Goal: Task Accomplishment & Management: Use online tool/utility

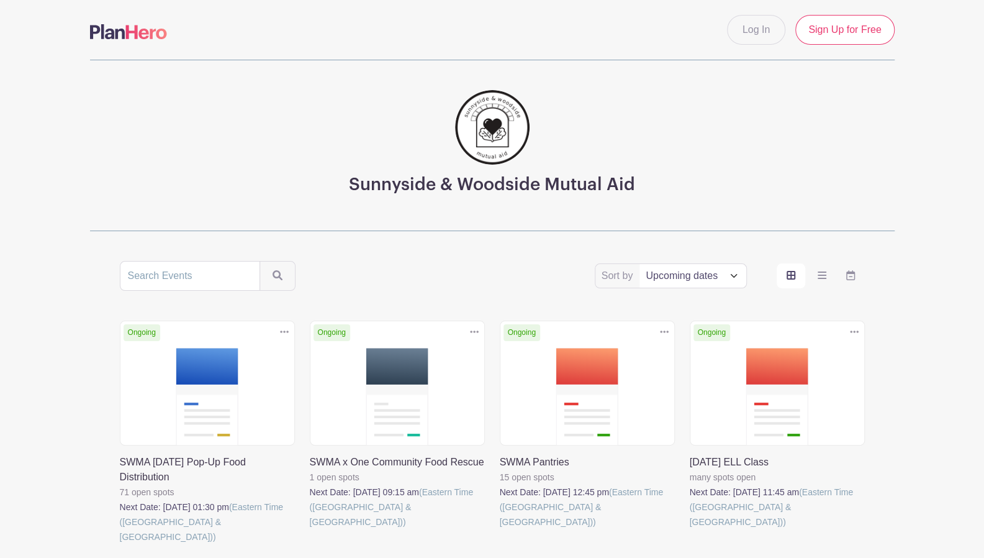
click at [690, 529] on link at bounding box center [690, 529] width 0 height 0
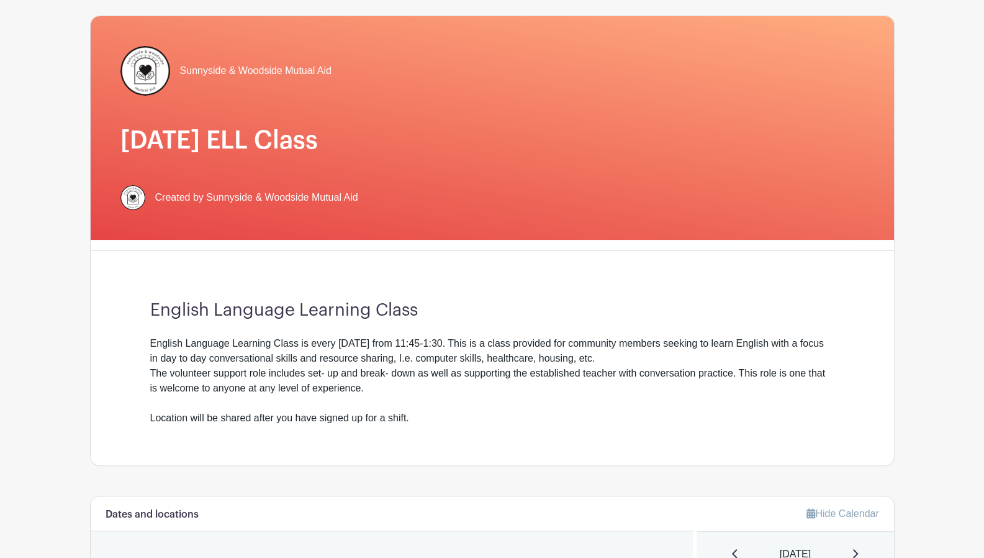
scroll to position [83, 0]
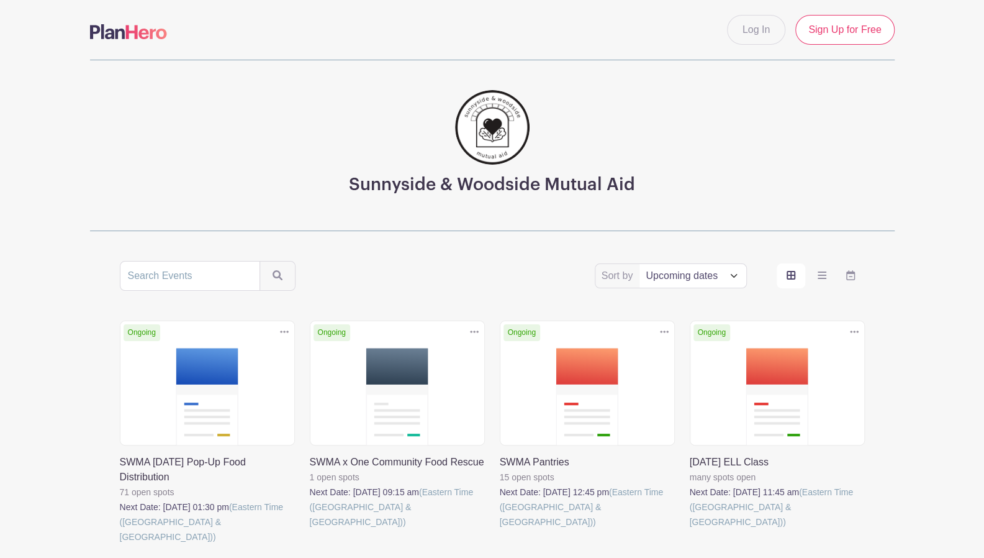
click at [500, 529] on link at bounding box center [500, 529] width 0 height 0
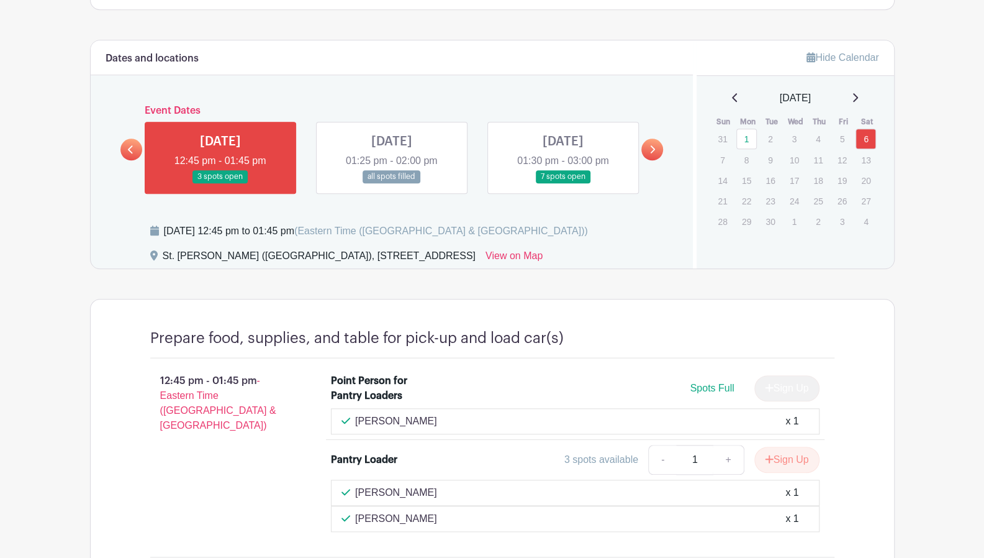
scroll to position [630, 0]
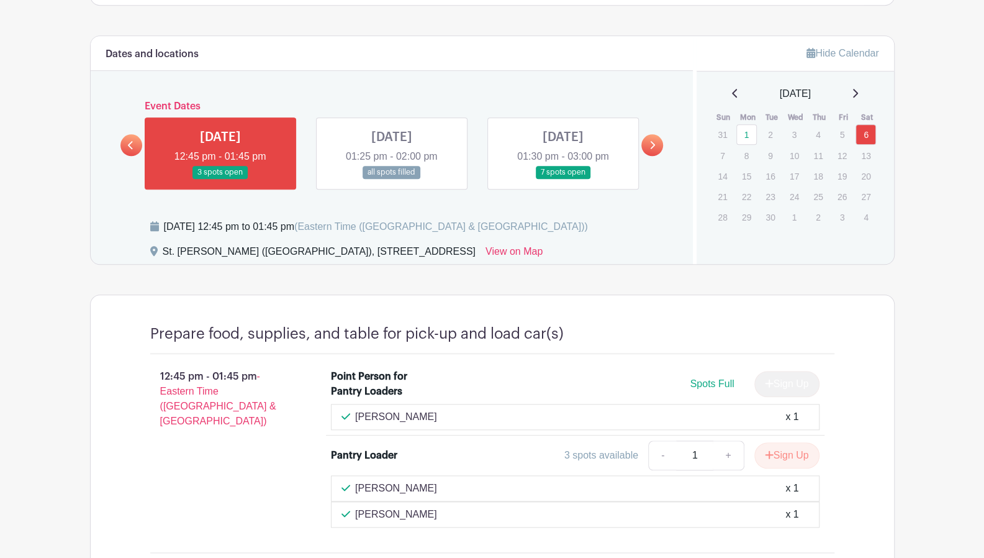
click at [392, 179] on link at bounding box center [392, 179] width 0 height 0
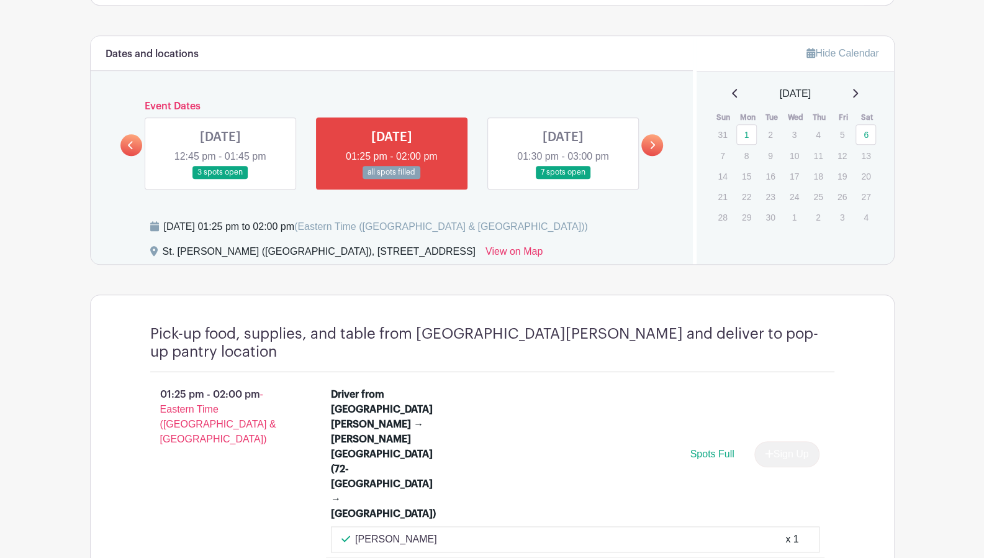
click at [563, 179] on link at bounding box center [563, 179] width 0 height 0
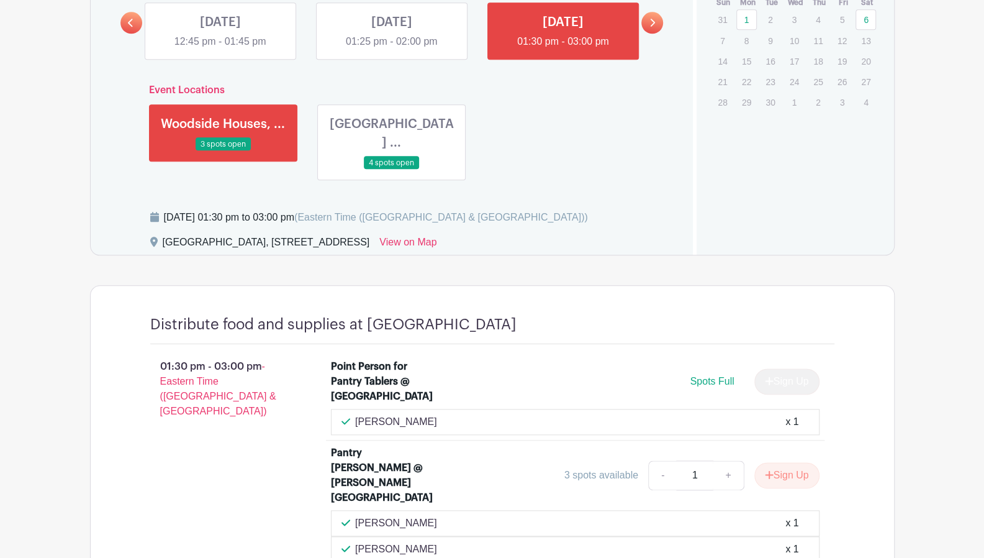
scroll to position [754, 0]
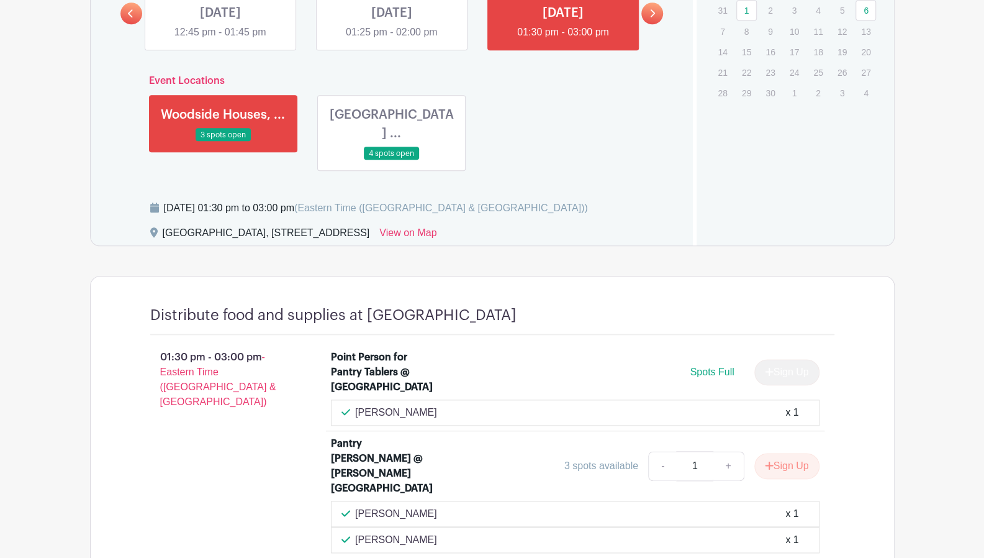
click at [392, 160] on link at bounding box center [392, 160] width 0 height 0
